Goal: Navigation & Orientation: Find specific page/section

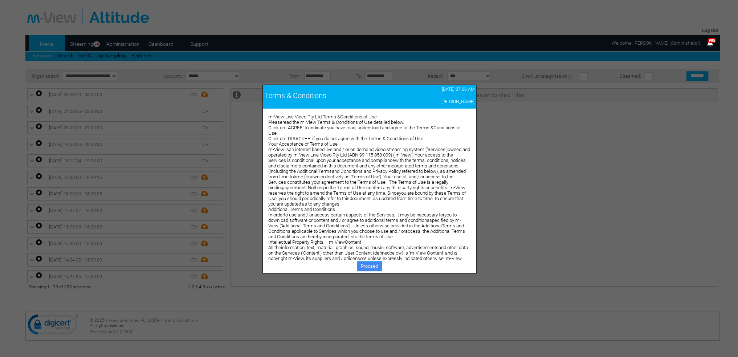
click at [373, 264] on link "Proceed" at bounding box center [369, 266] width 25 height 10
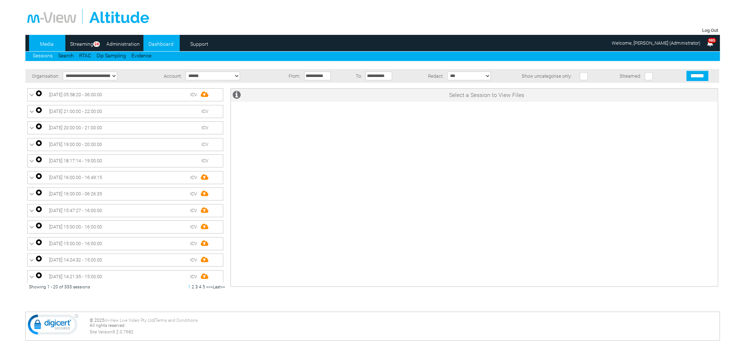
click at [165, 45] on link "Dashboard" at bounding box center [160, 43] width 35 height 11
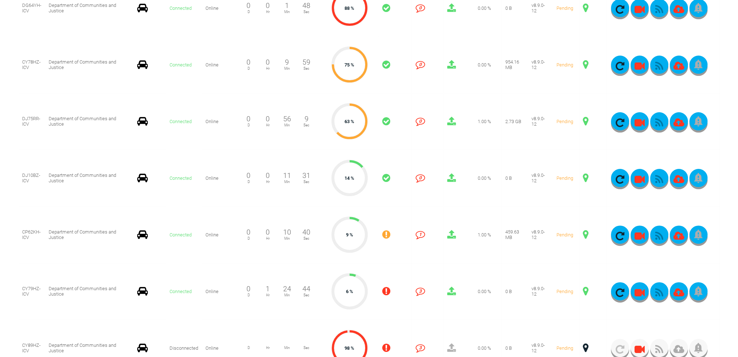
scroll to position [145, 0]
